Goal: Information Seeking & Learning: Find specific fact

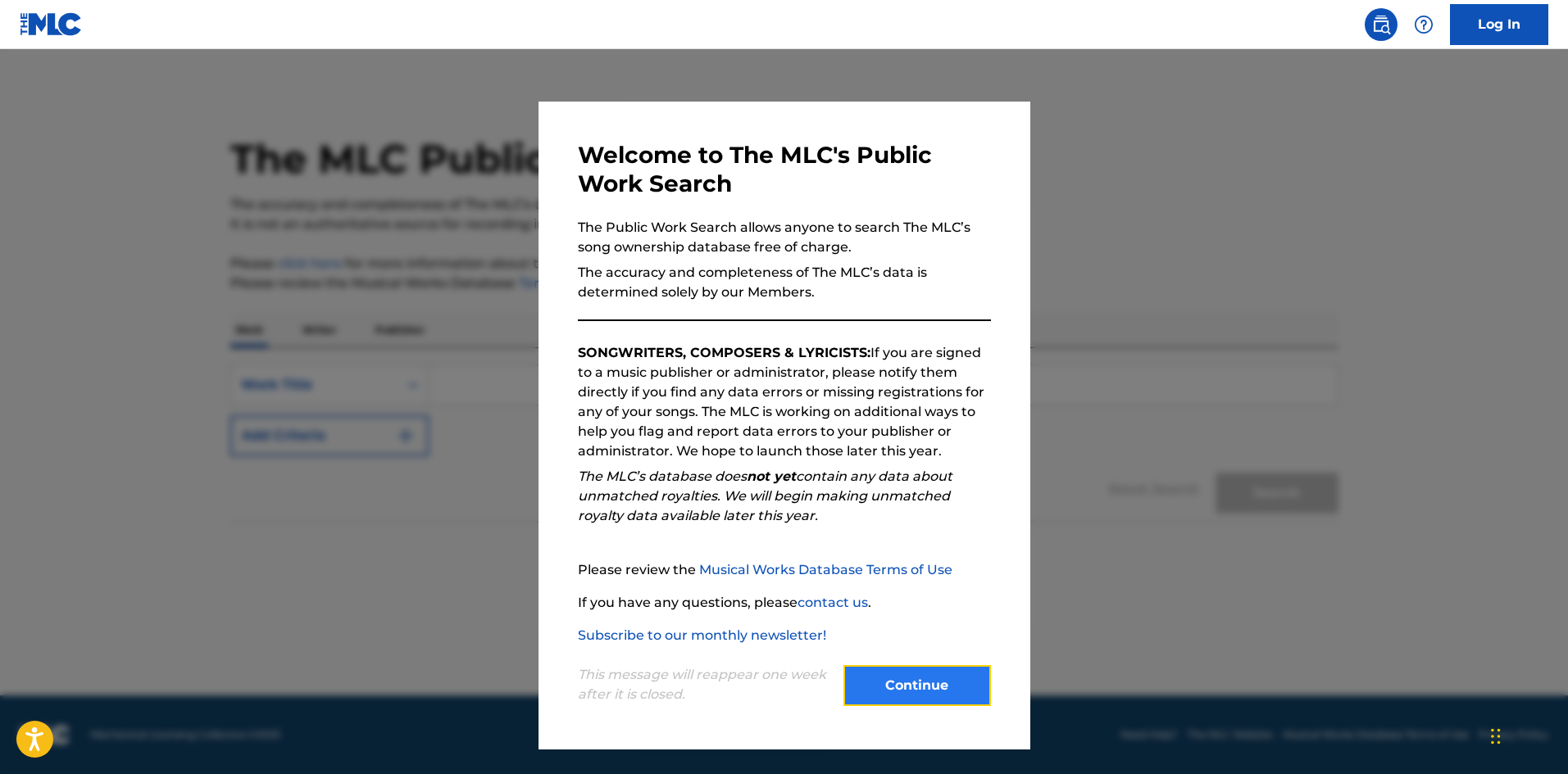
click at [967, 686] on button "Continue" at bounding box center [916, 685] width 147 height 41
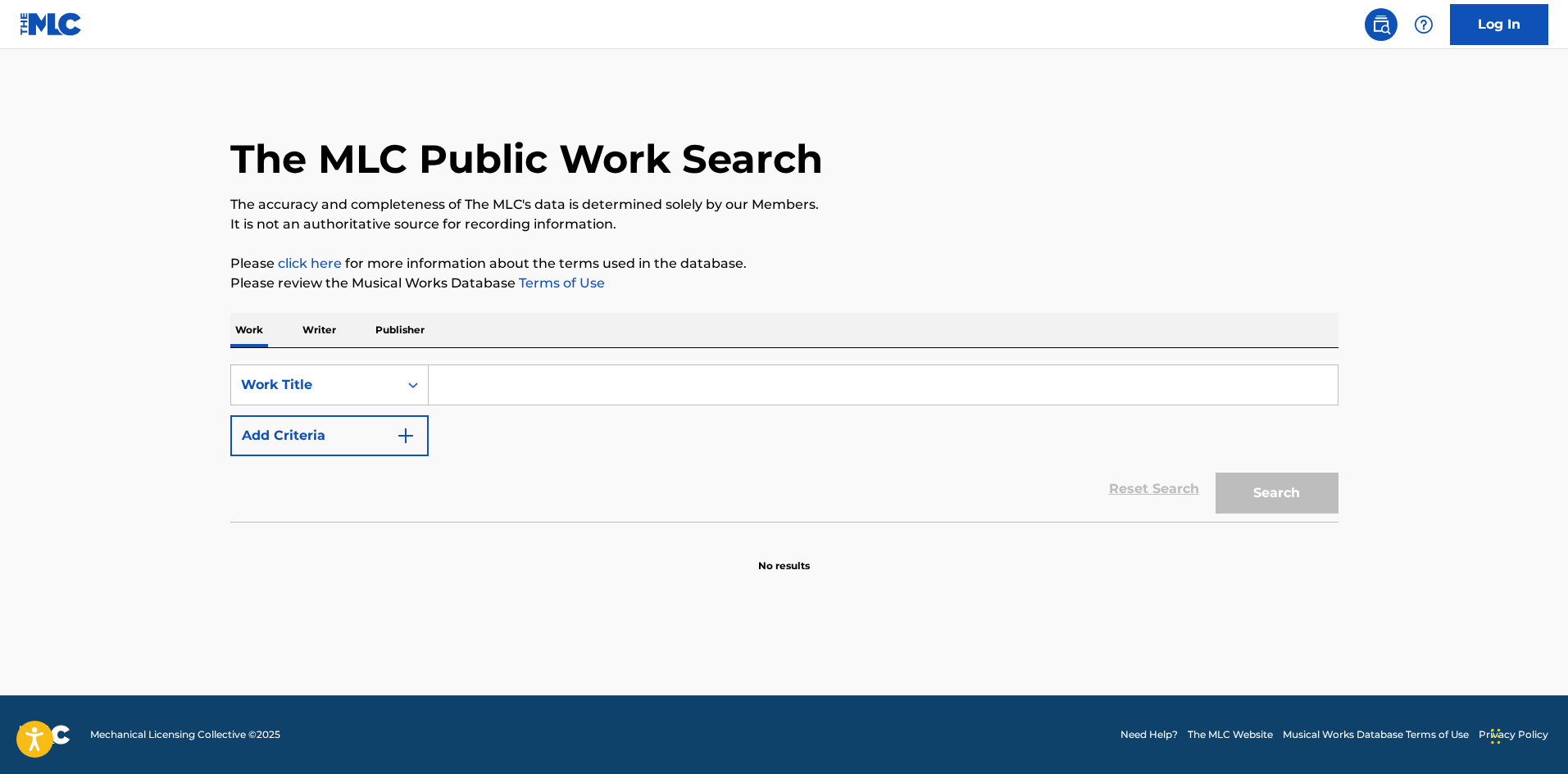
click at [485, 375] on input "Search Form" at bounding box center [882, 385] width 909 height 39
type input "tu juego y mi amor"
click at [1215, 473] on button "Search" at bounding box center [1277, 493] width 123 height 41
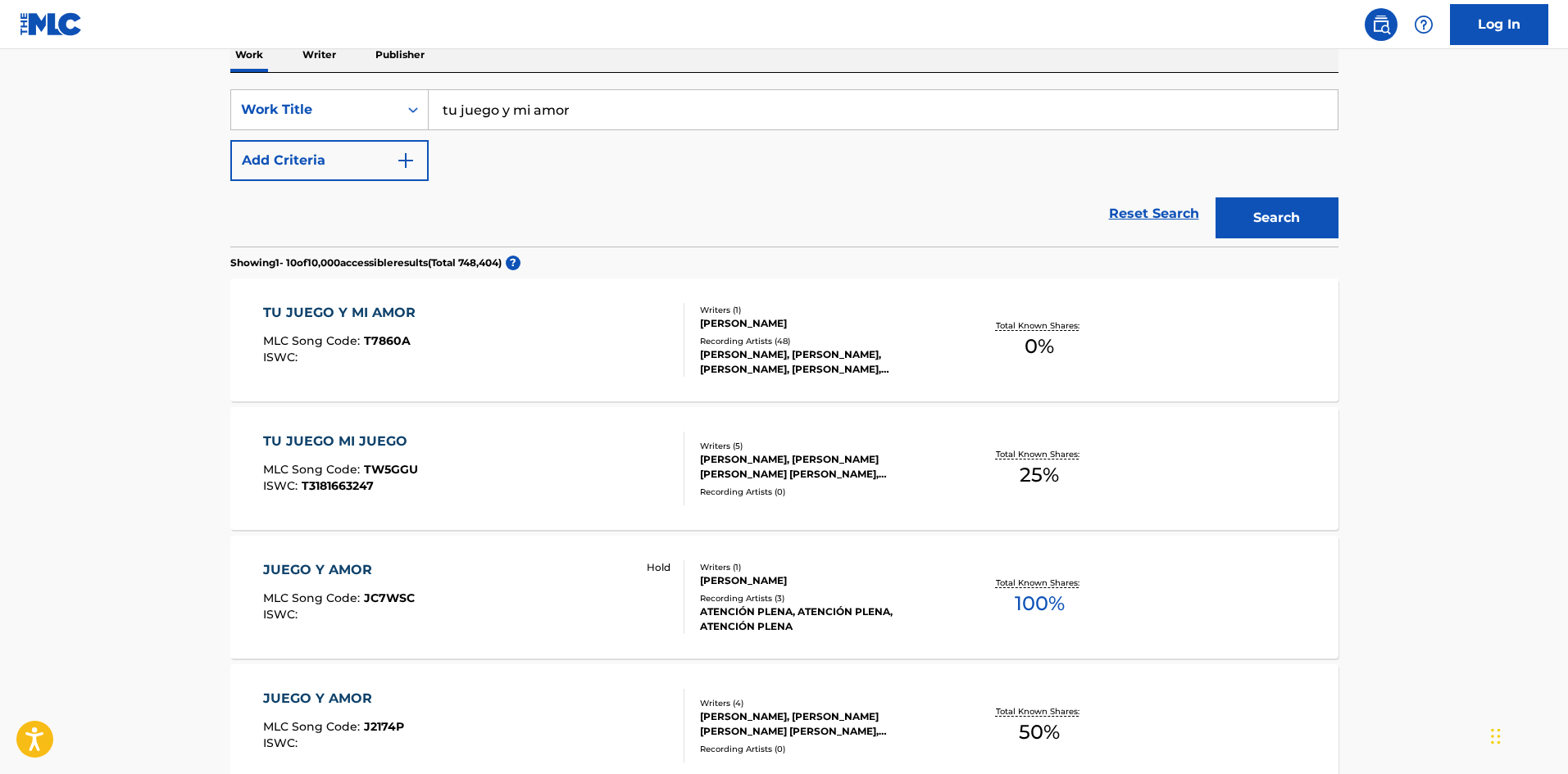
scroll to position [246, 0]
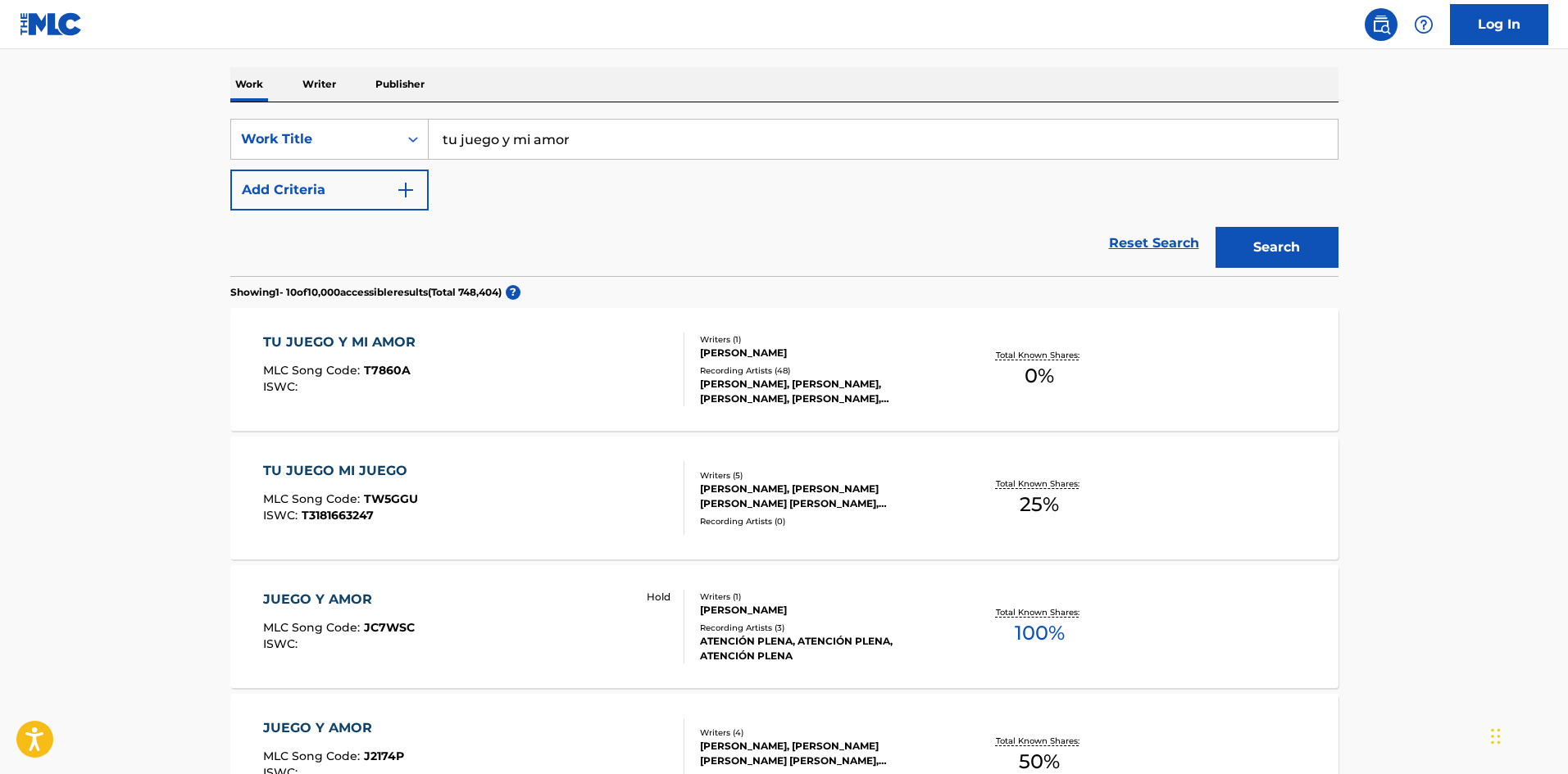
click at [586, 365] on div "TU JUEGO Y MI AMOR MLC Song Code : T7860A ISWC :" at bounding box center [474, 370] width 422 height 74
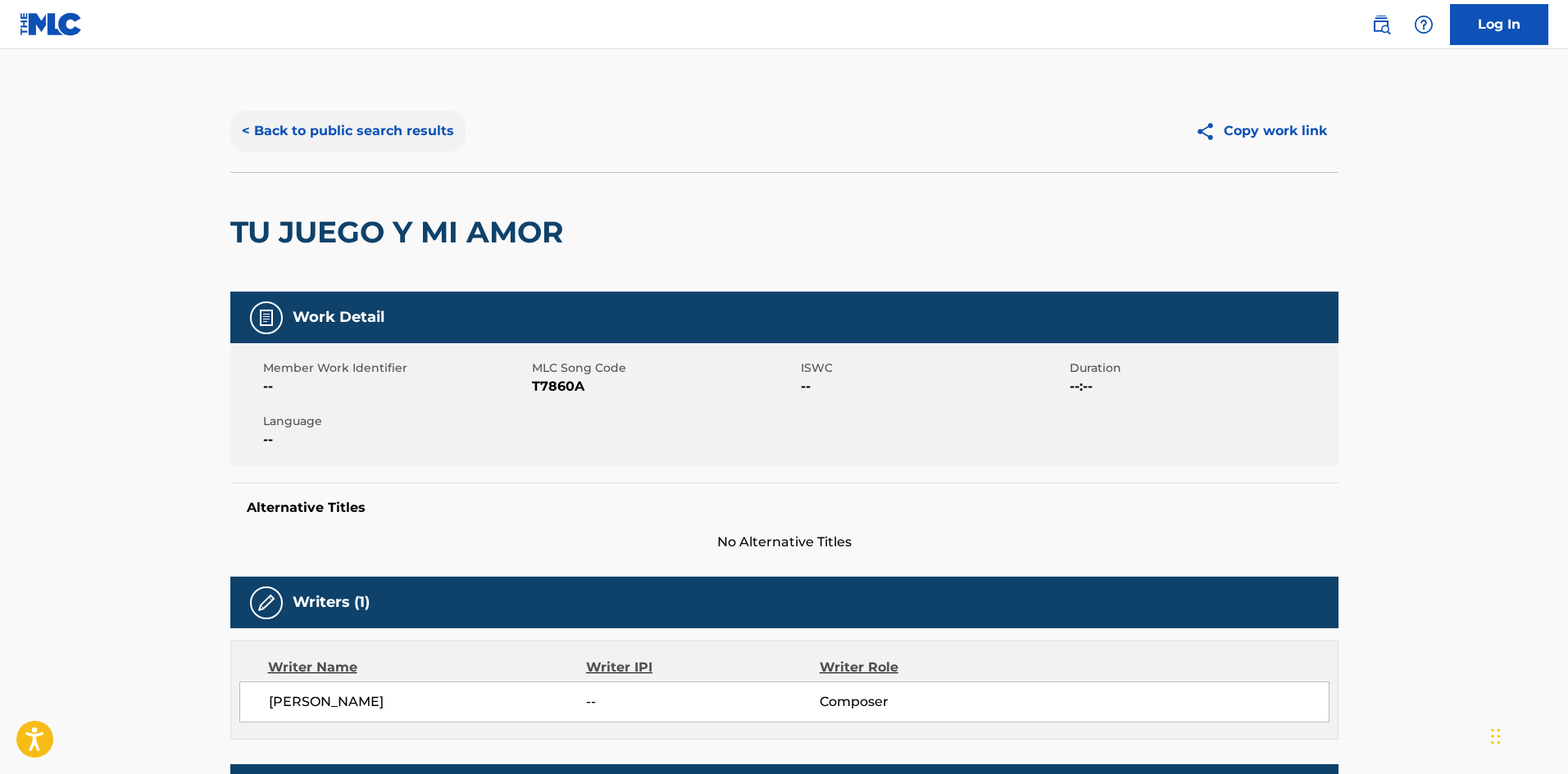
click at [330, 133] on button "< Back to public search results" at bounding box center [347, 131] width 235 height 41
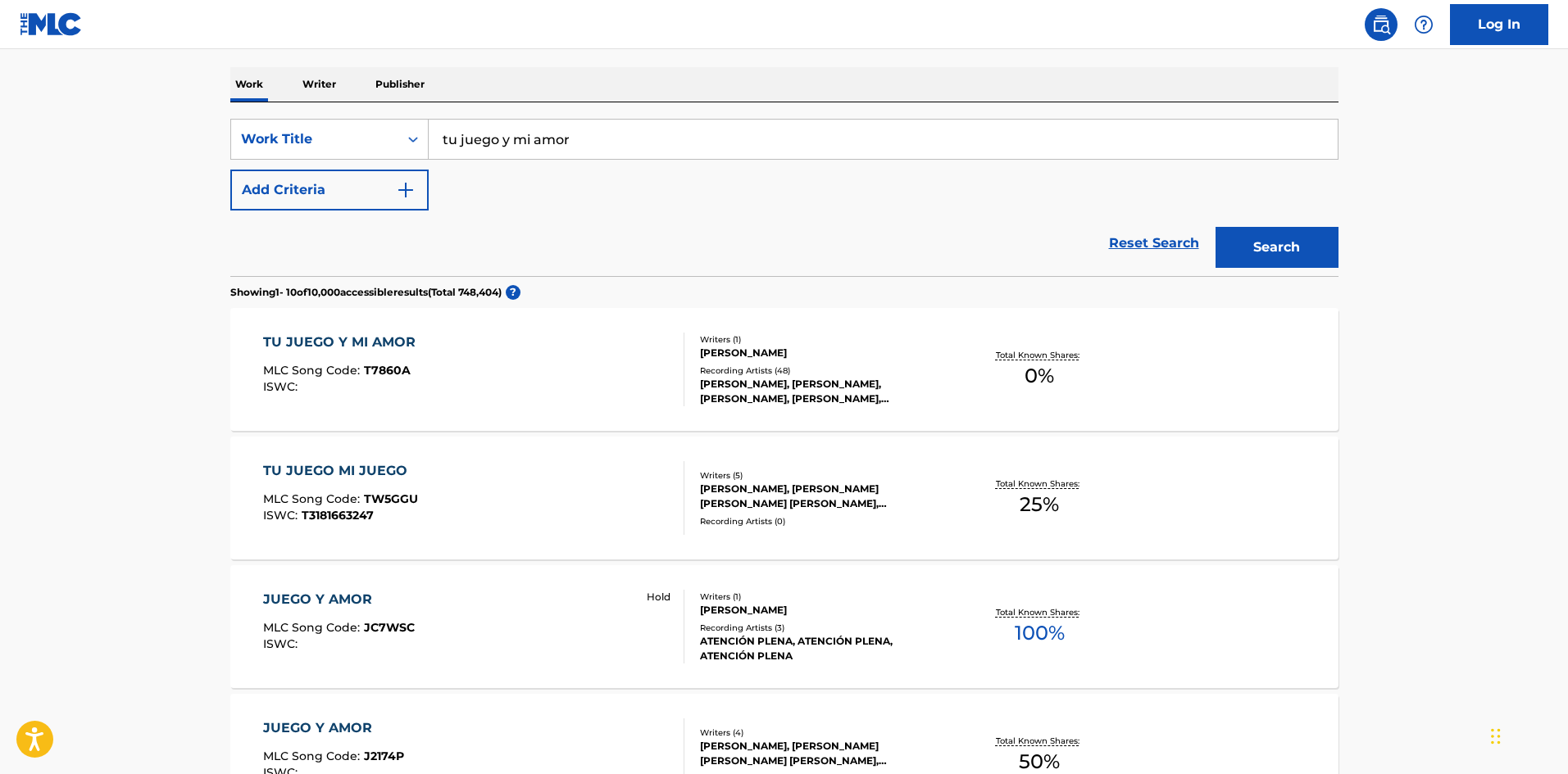
click at [753, 382] on div "[PERSON_NAME], [PERSON_NAME], [PERSON_NAME], [PERSON_NAME], [PERSON_NAME]" at bounding box center [824, 392] width 248 height 30
